Goal: Task Accomplishment & Management: Use online tool/utility

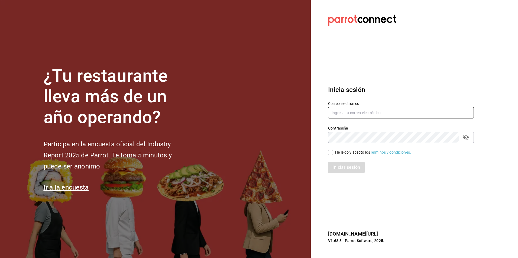
type input "[EMAIL_ADDRESS][DOMAIN_NAME]"
click at [330, 154] on input "He leído y acepto los Términos y condiciones." at bounding box center [330, 152] width 5 height 5
checkbox input "true"
click at [345, 167] on button "Iniciar sesión" at bounding box center [346, 167] width 37 height 11
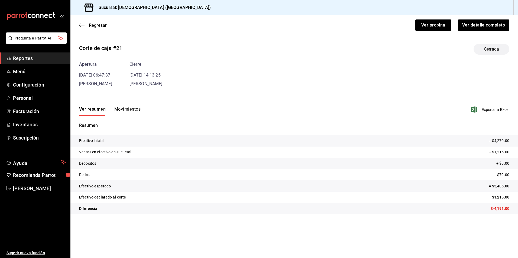
click at [38, 57] on span "Reportes" at bounding box center [39, 58] width 53 height 7
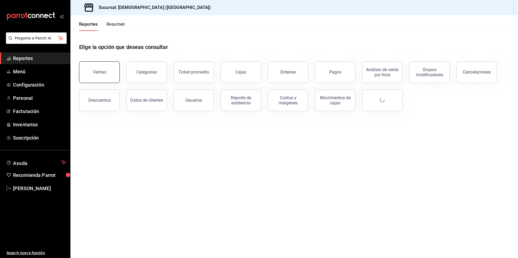
click at [107, 76] on button "Ventas" at bounding box center [99, 73] width 41 height 22
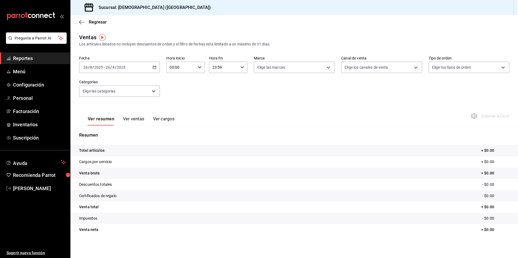
click at [156, 69] on div "2025-08-26 26 / 8 / 2025 - 2025-08-26 26 / 8 / 2025" at bounding box center [119, 67] width 81 height 11
click at [111, 130] on span "Rango de fechas" at bounding box center [105, 133] width 42 height 6
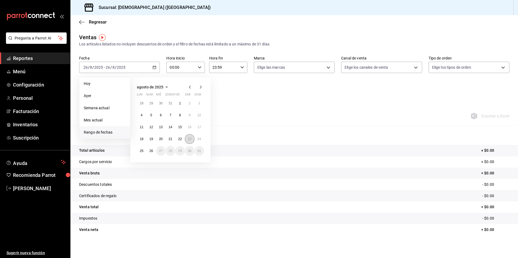
click at [189, 141] on abbr "23" at bounding box center [190, 139] width 4 height 4
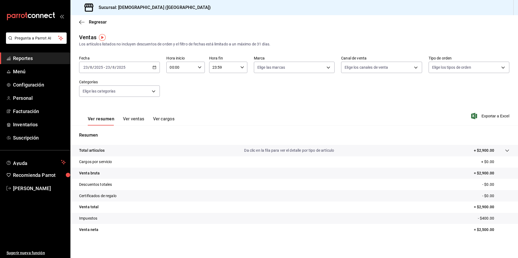
click at [495, 151] on div at bounding box center [501, 151] width 15 height 6
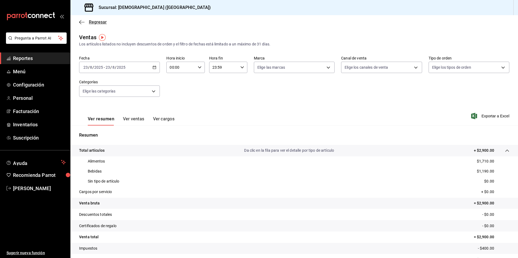
click at [82, 21] on icon "button" at bounding box center [81, 22] width 5 height 5
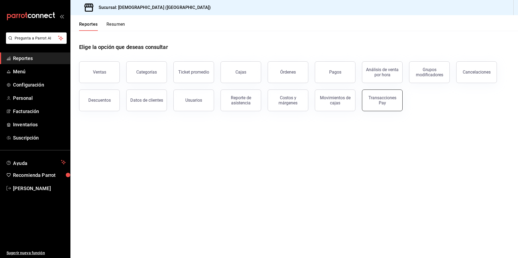
click at [383, 98] on div "Transacciones Pay" at bounding box center [382, 100] width 34 height 10
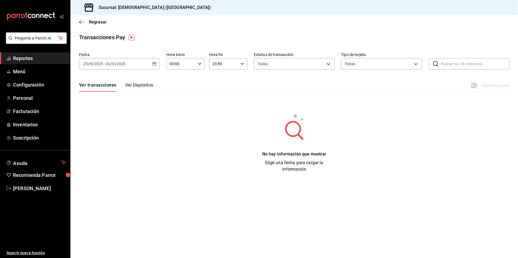
click at [153, 63] on icon "button" at bounding box center [155, 64] width 4 height 4
click at [109, 140] on span "Rango de fechas" at bounding box center [105, 141] width 42 height 6
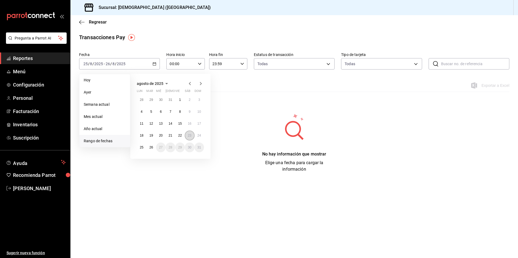
click at [189, 135] on abbr "23" at bounding box center [190, 136] width 4 height 4
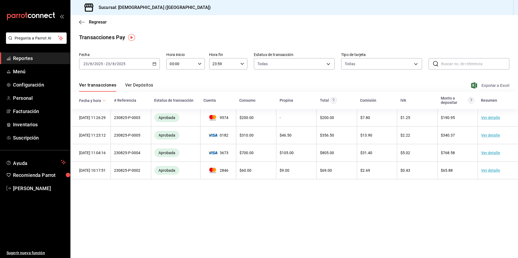
click at [499, 85] on span "Exportar a Excel" at bounding box center [490, 85] width 37 height 7
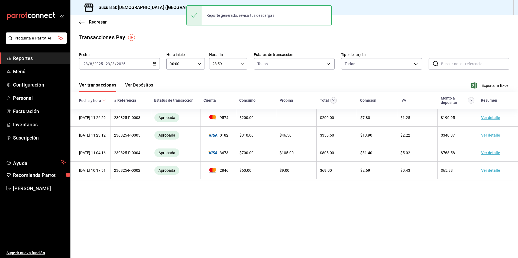
click at [218, 223] on main "Regresar Transacciones Pay Fecha 2025-08-23 23 / 8 / 2025 - 2025-08-23 23 / 8 /…" at bounding box center [294, 136] width 448 height 243
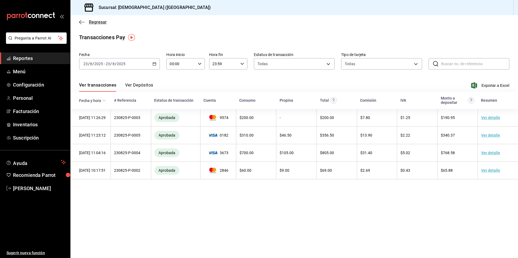
click at [81, 24] on icon "button" at bounding box center [81, 22] width 5 height 5
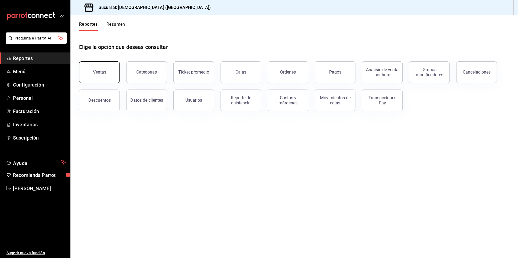
click at [100, 80] on button "Ventas" at bounding box center [99, 73] width 41 height 22
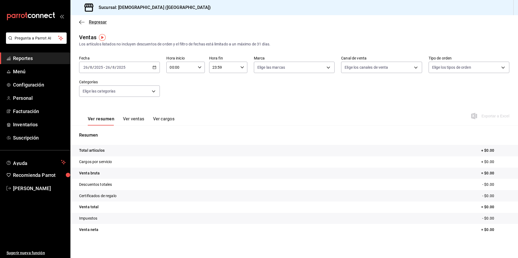
click at [82, 22] on icon "button" at bounding box center [81, 22] width 5 height 0
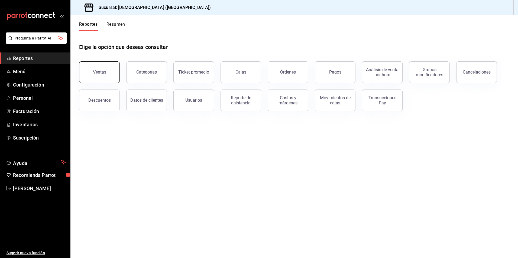
click at [111, 75] on button "Ventas" at bounding box center [99, 73] width 41 height 22
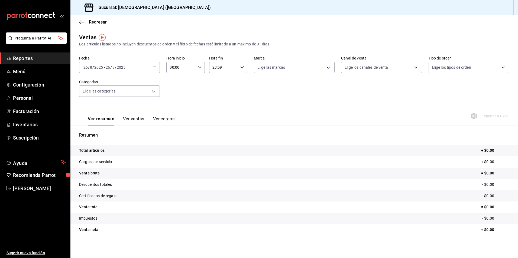
click at [154, 68] on icon "button" at bounding box center [155, 68] width 4 height 4
click at [105, 135] on span "Rango de fechas" at bounding box center [105, 133] width 42 height 6
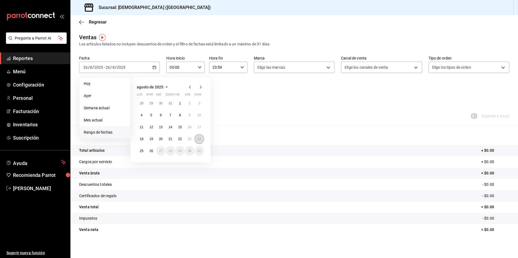
click at [199, 141] on button "24" at bounding box center [199, 139] width 9 height 10
click at [199, 140] on abbr "24" at bounding box center [200, 139] width 4 height 4
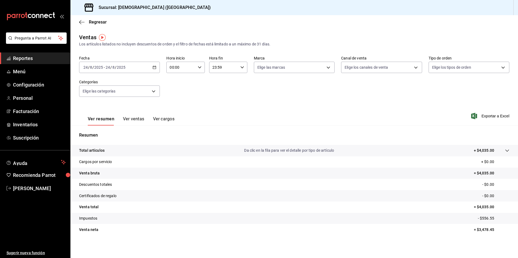
click at [487, 151] on p "+ $4,035.00" at bounding box center [484, 151] width 20 height 6
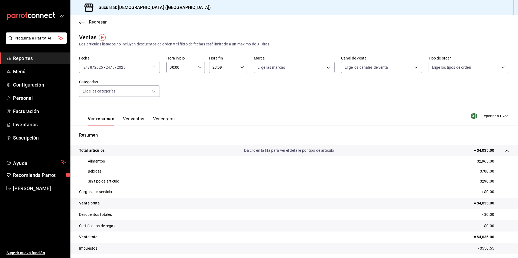
click at [80, 21] on icon "button" at bounding box center [81, 22] width 5 height 5
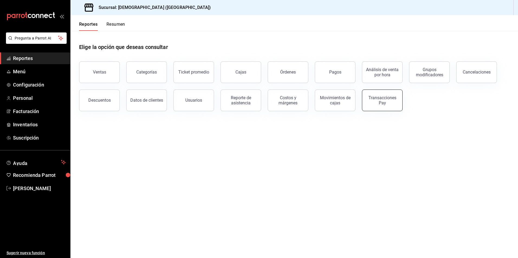
click at [394, 97] on div "Transacciones Pay" at bounding box center [382, 100] width 34 height 10
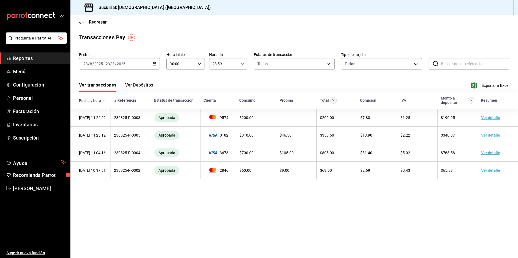
click at [154, 62] on icon "button" at bounding box center [155, 64] width 4 height 4
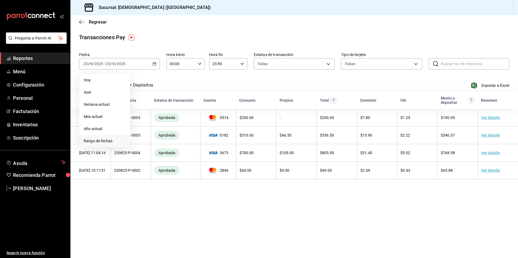
click at [115, 140] on span "Rango de fechas" at bounding box center [105, 141] width 42 height 6
click at [198, 137] on abbr "24" at bounding box center [200, 136] width 4 height 4
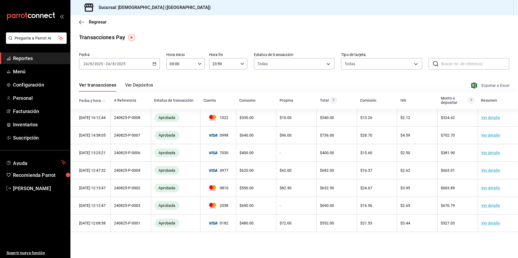
click at [499, 84] on span "Exportar a Excel" at bounding box center [490, 85] width 37 height 7
click at [38, 186] on span "Gabriela Frias" at bounding box center [39, 188] width 53 height 7
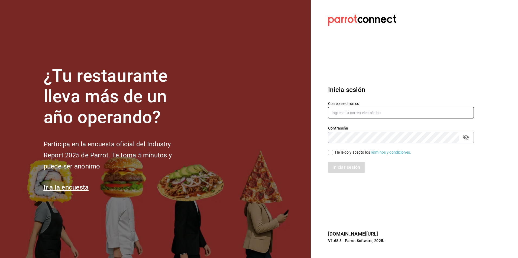
type input "gabrielafrias.amansala@gmail.com"
